Goal: Download file/media

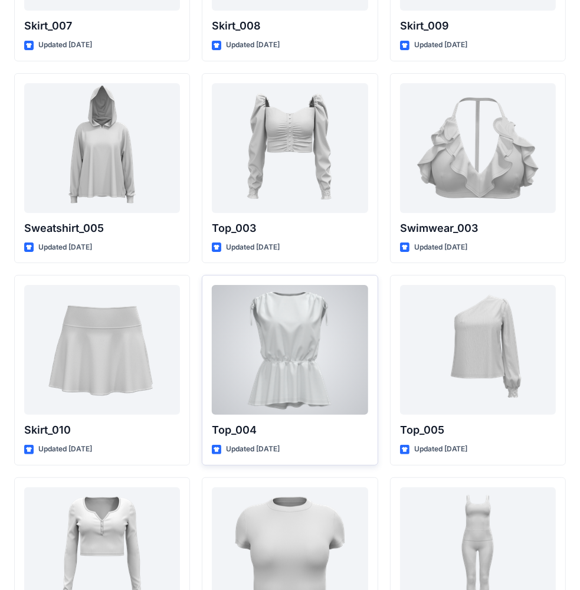
scroll to position [5970, 0]
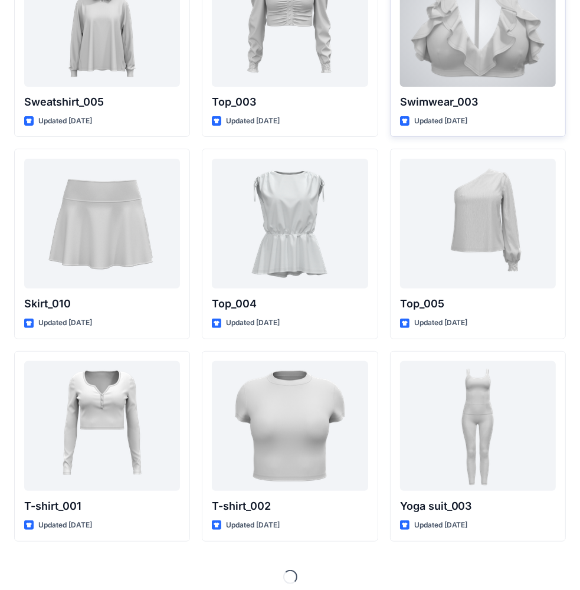
click at [494, 34] on div at bounding box center [478, 22] width 156 height 130
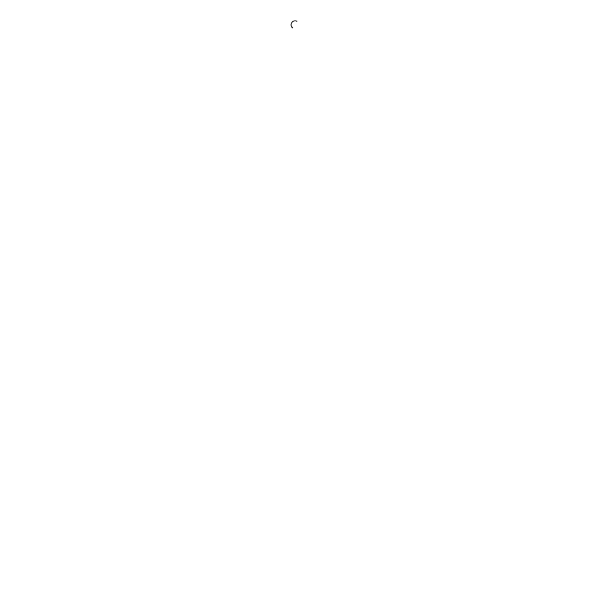
click at [494, 34] on div at bounding box center [295, 295] width 590 height 590
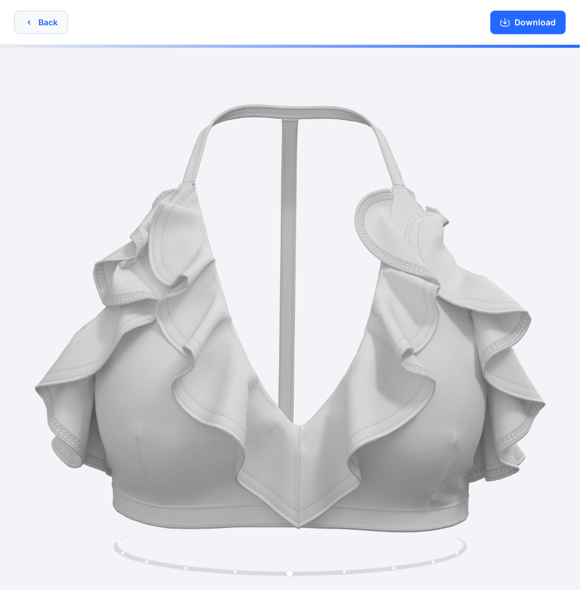
click at [41, 29] on button "Back" at bounding box center [41, 22] width 54 height 23
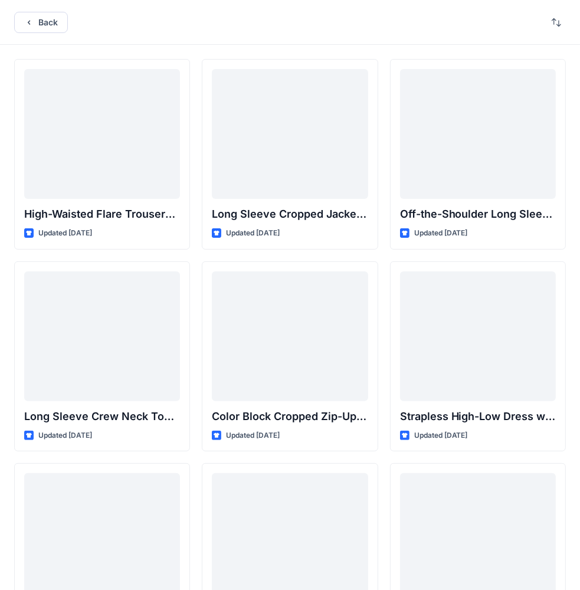
scroll to position [6441, 0]
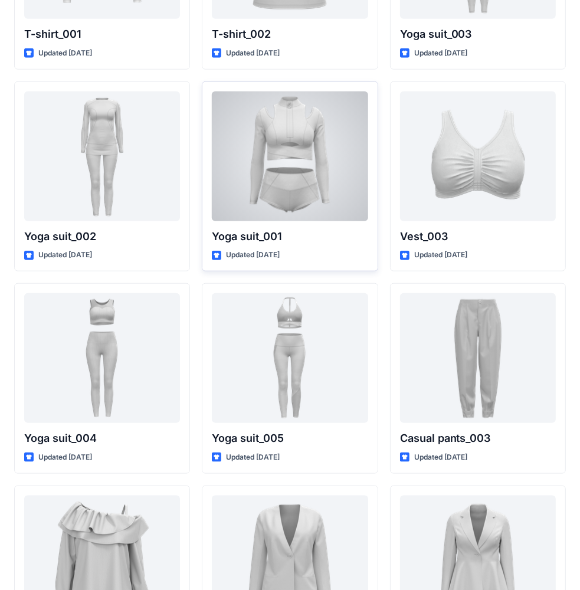
click at [320, 161] on div at bounding box center [290, 156] width 156 height 130
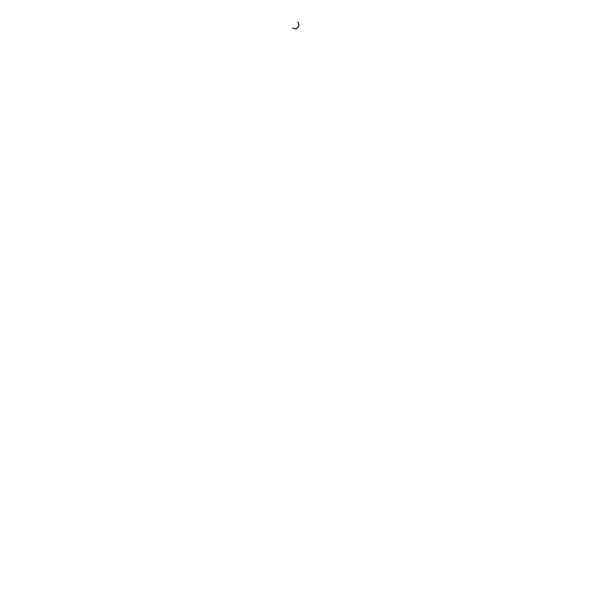
click at [320, 161] on div at bounding box center [295, 295] width 590 height 590
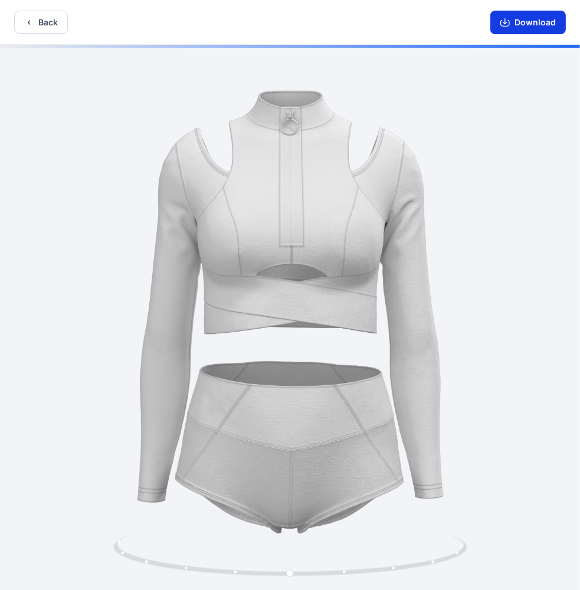
click at [511, 27] on button "Download" at bounding box center [527, 23] width 75 height 24
